Goal: Information Seeking & Learning: Compare options

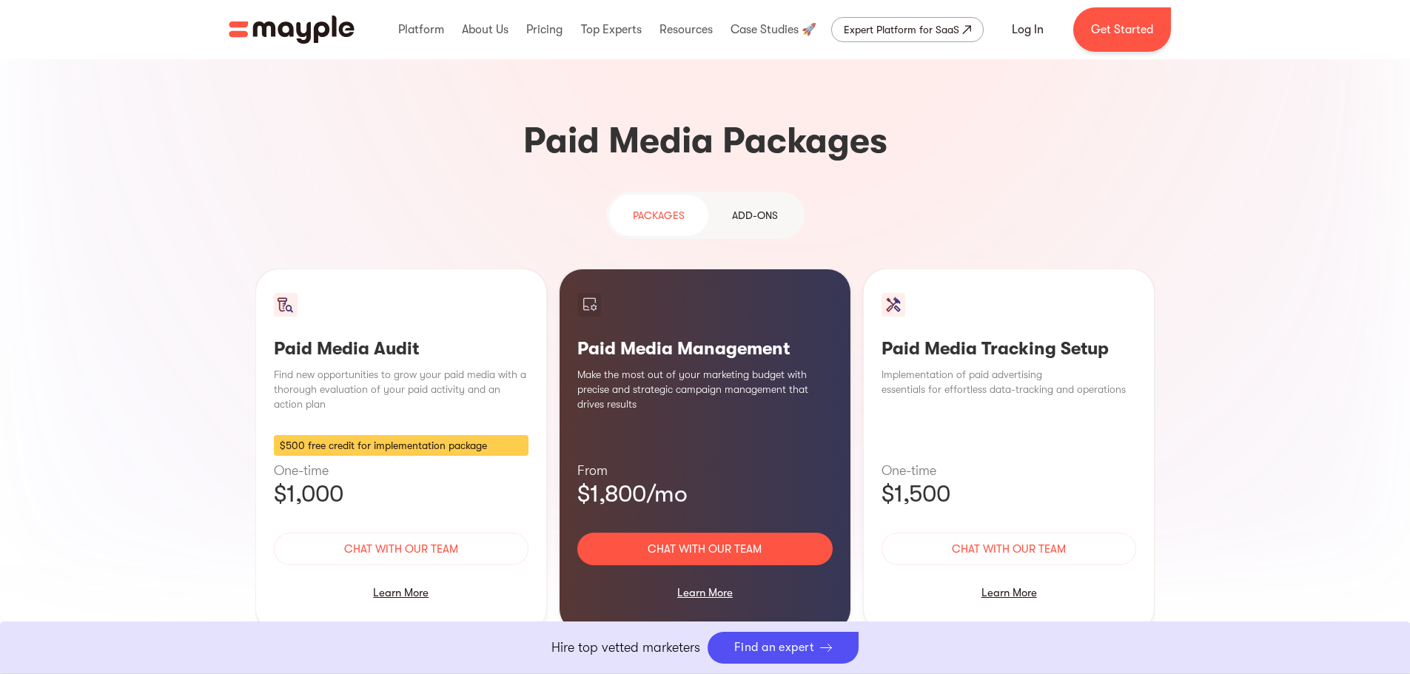
scroll to position [1258, 0]
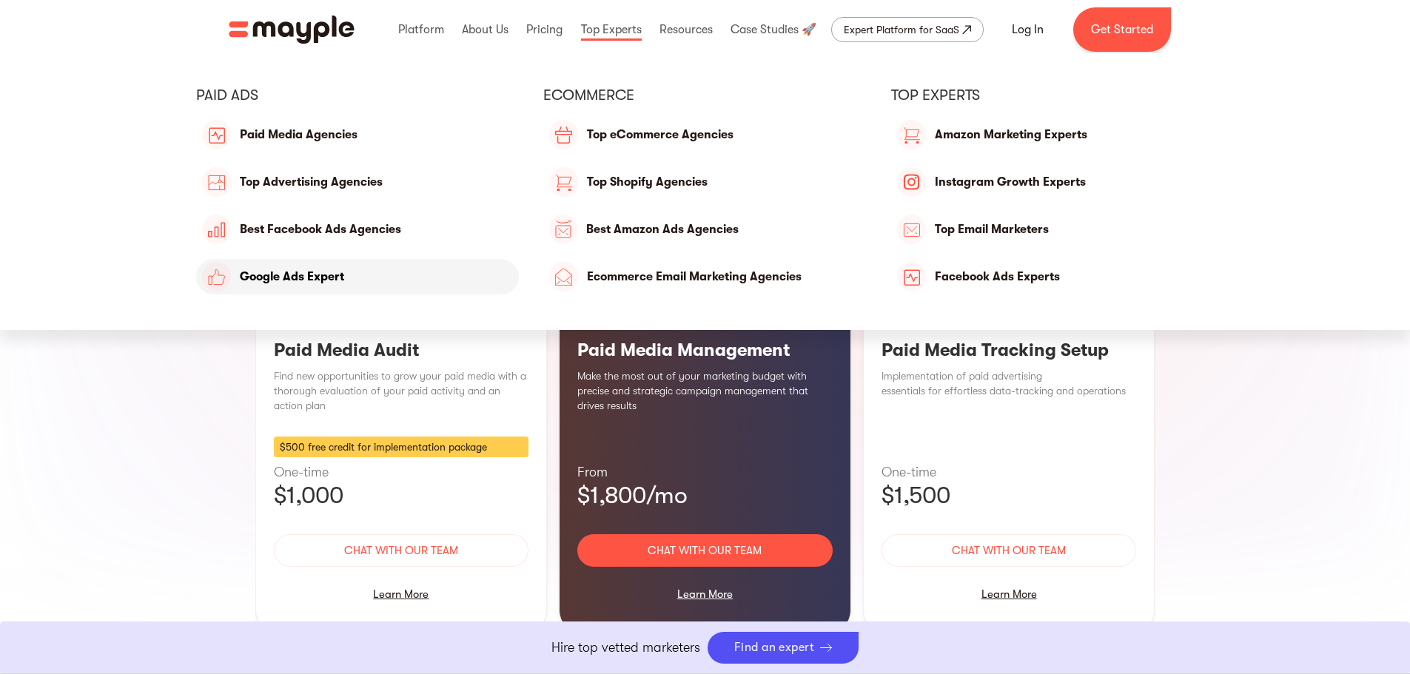
click at [292, 279] on link "Google Ads Expert" at bounding box center [357, 277] width 323 height 36
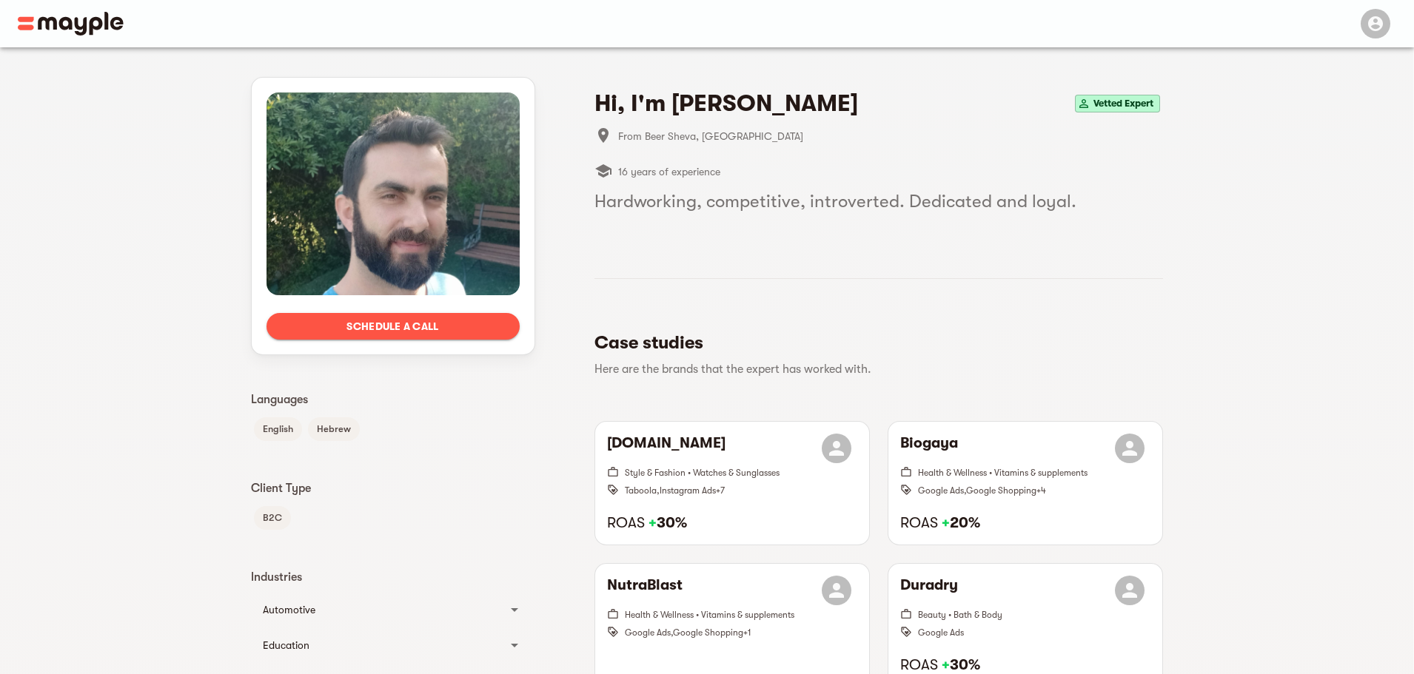
click at [1107, 104] on span "Vetted Expert" at bounding box center [1123, 104] width 72 height 18
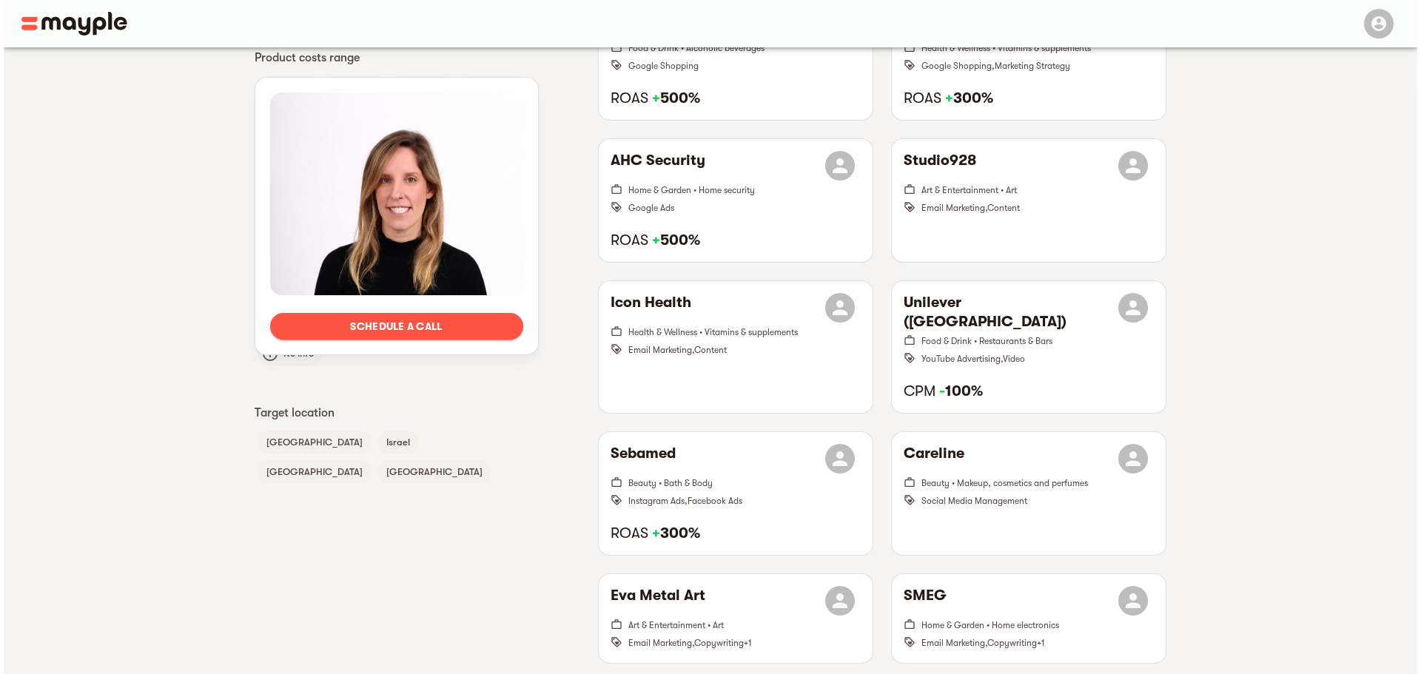
scroll to position [888, 0]
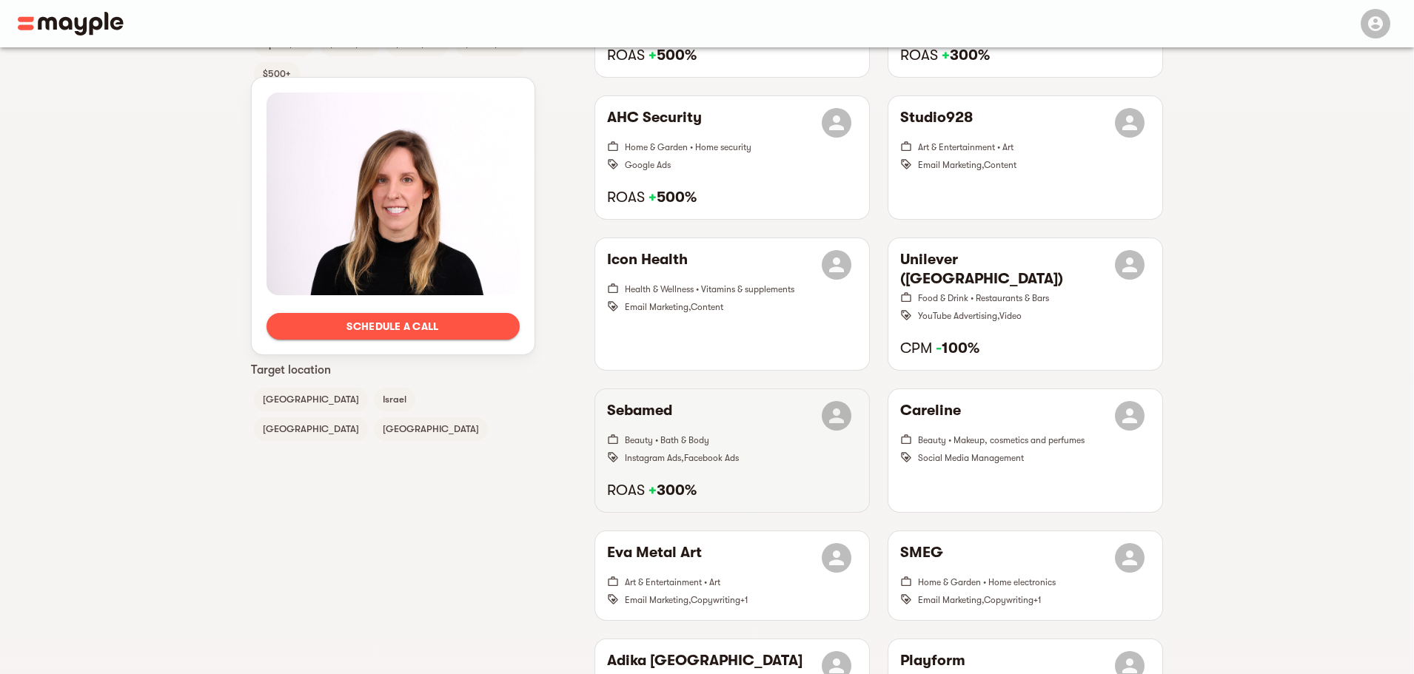
click at [634, 401] on h6 "Sebamed" at bounding box center [639, 416] width 65 height 30
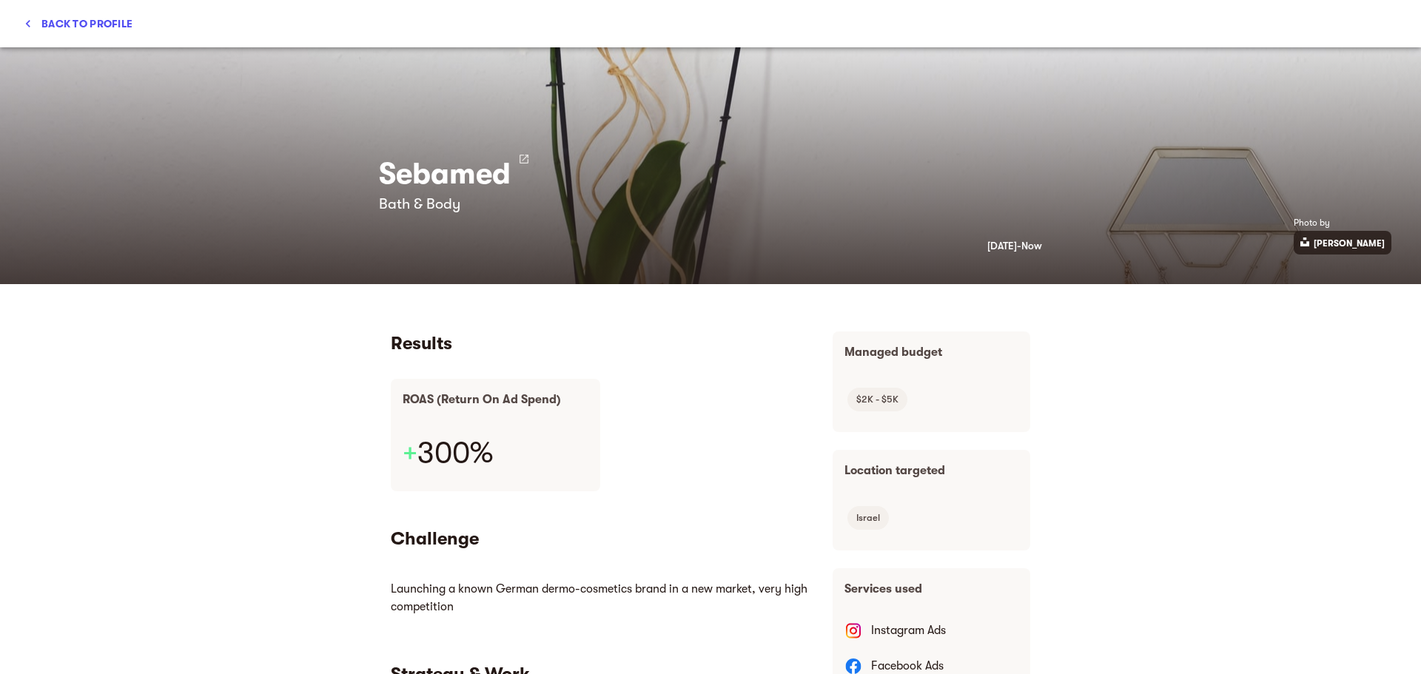
scroll to position [0, 0]
click at [634, 398] on section "Results ROAS (Return On Ad Spend) + 300%" at bounding box center [600, 412] width 418 height 160
click at [420, 178] on h3 "Sebamed" at bounding box center [445, 173] width 132 height 41
